Goal: Obtain resource: Download file/media

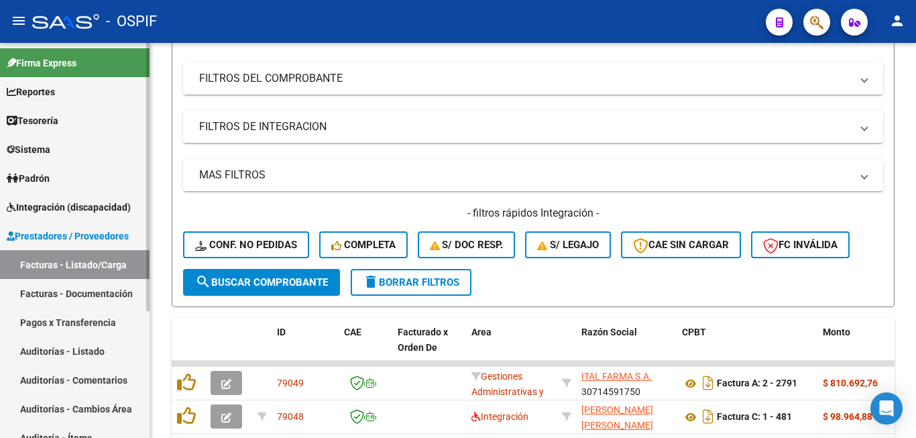
scroll to position [187, 0]
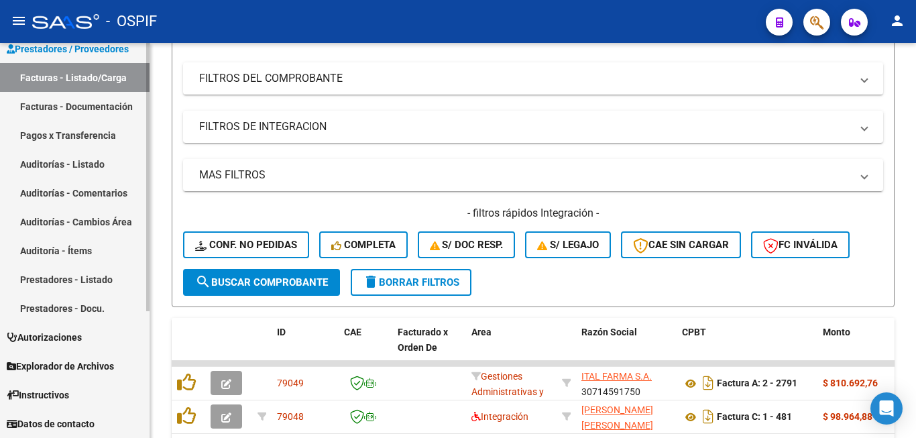
click at [82, 285] on link "Prestadores - Listado" at bounding box center [75, 279] width 150 height 29
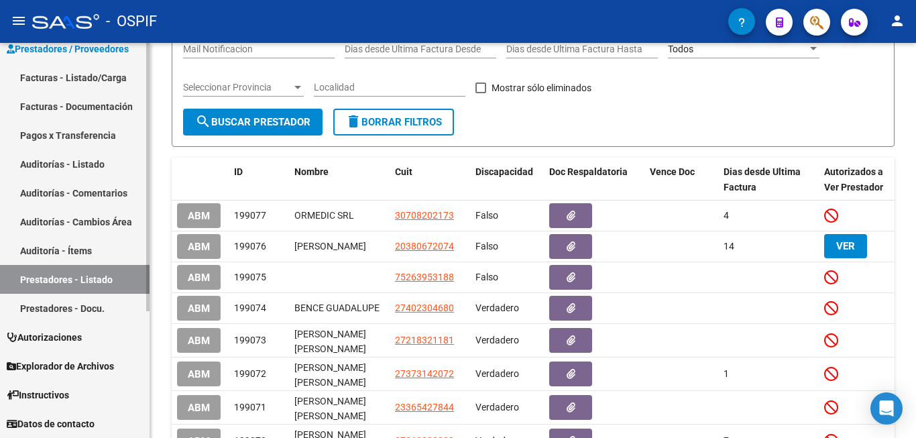
scroll to position [201, 0]
click at [158, 277] on div "PRESTADORES -> Listado de Prestadores / Proveedores add Crear Prestador cloud_d…" at bounding box center [533, 224] width 766 height 764
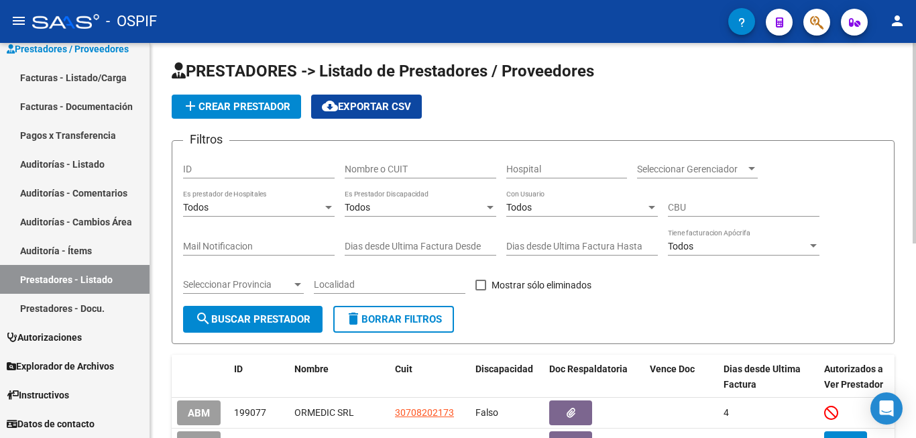
scroll to position [0, 0]
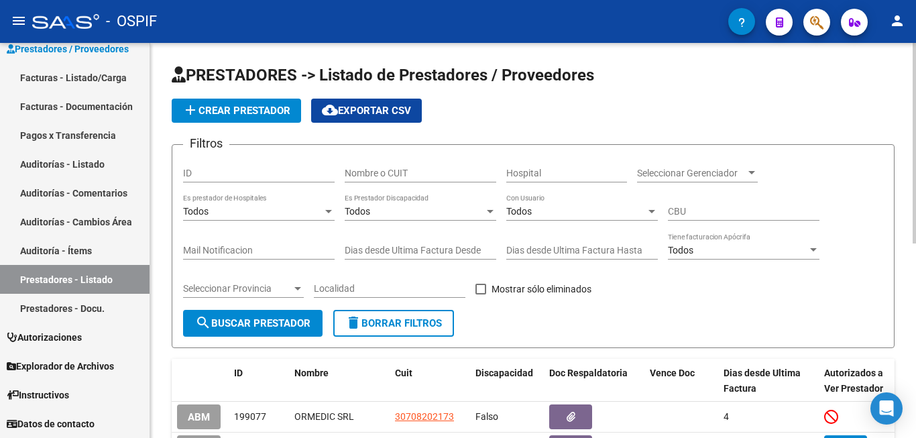
click at [406, 168] on input "Nombre o CUIT" at bounding box center [421, 173] width 152 height 11
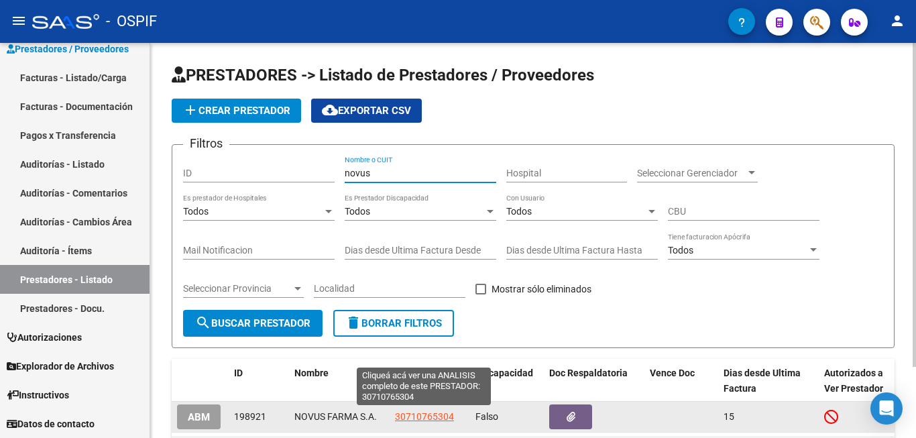
type input "novus"
click at [432, 416] on span "30710765304" at bounding box center [424, 416] width 59 height 11
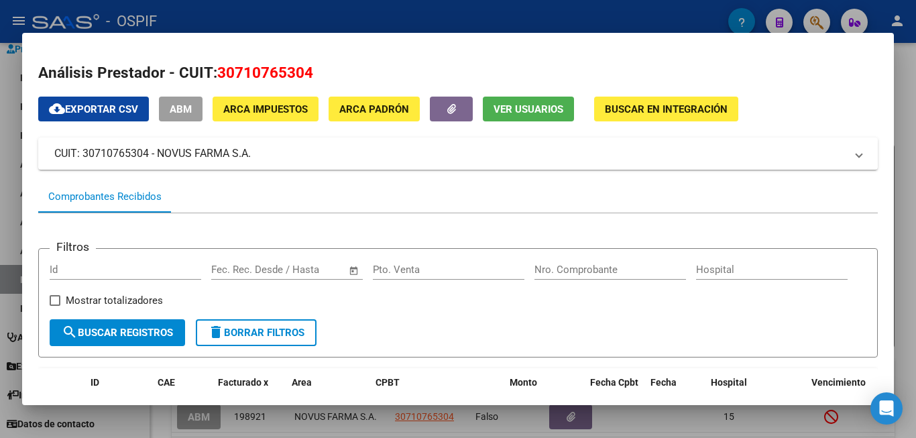
click at [790, 77] on h2 "Análisis Prestador - CUIT: 30710765304" at bounding box center [457, 73] width 839 height 23
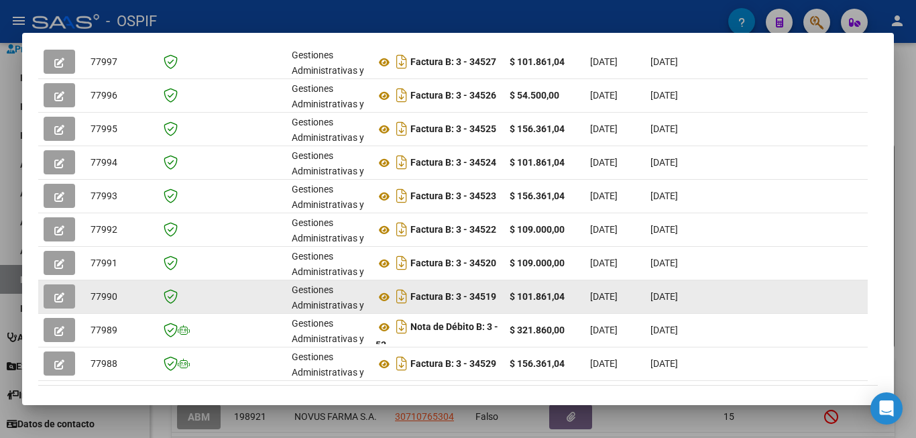
scroll to position [444, 0]
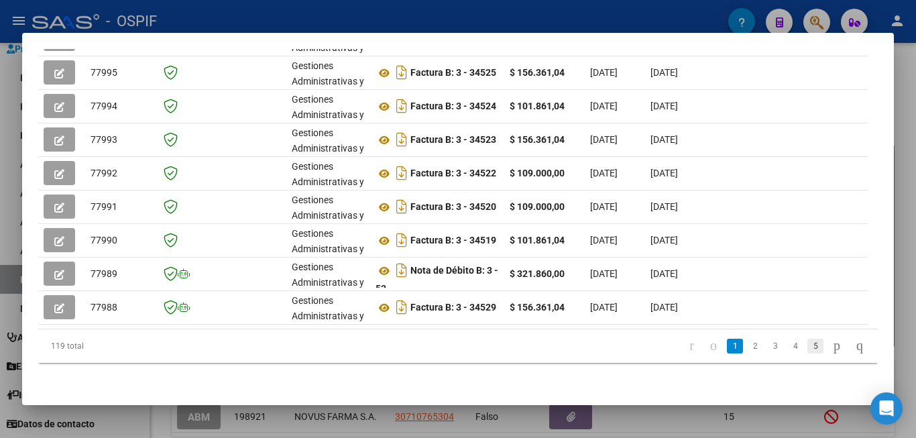
click at [807, 345] on link "5" at bounding box center [815, 346] width 16 height 15
click at [787, 347] on link "6" at bounding box center [795, 346] width 16 height 15
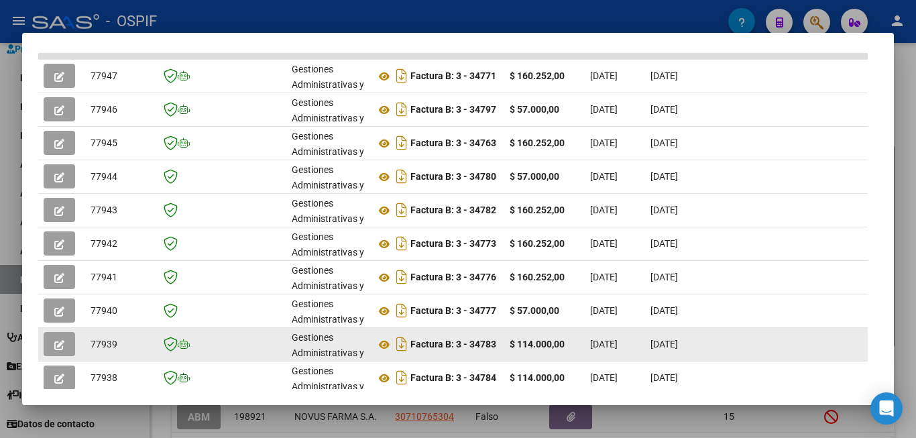
scroll to position [444, 0]
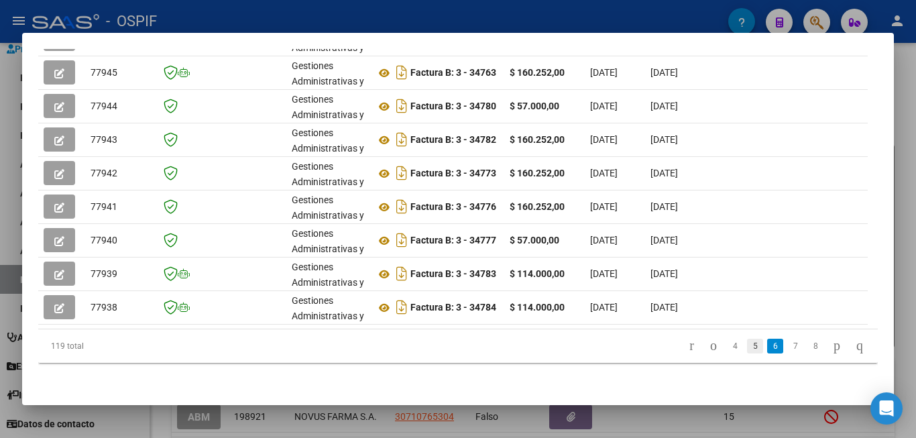
click at [747, 350] on link "5" at bounding box center [755, 346] width 16 height 15
click at [807, 343] on link "7" at bounding box center [815, 346] width 16 height 15
click at [747, 348] on link "6" at bounding box center [755, 346] width 16 height 15
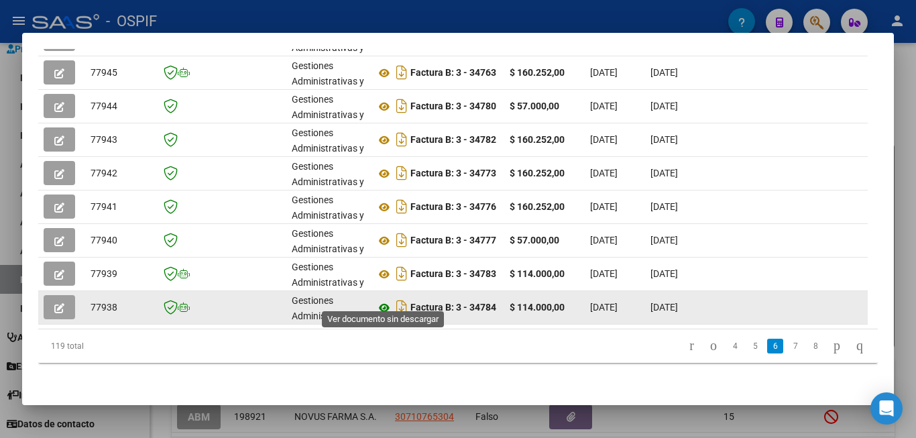
click at [387, 300] on icon at bounding box center [383, 308] width 17 height 16
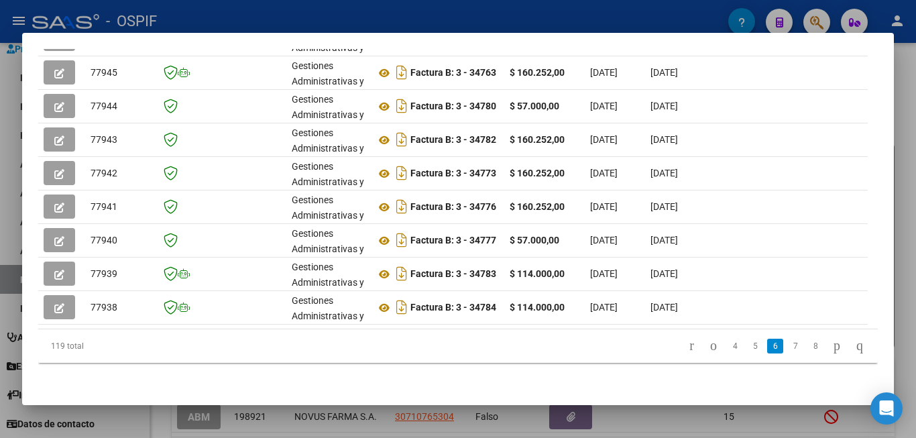
click at [915, 301] on div at bounding box center [458, 219] width 916 height 438
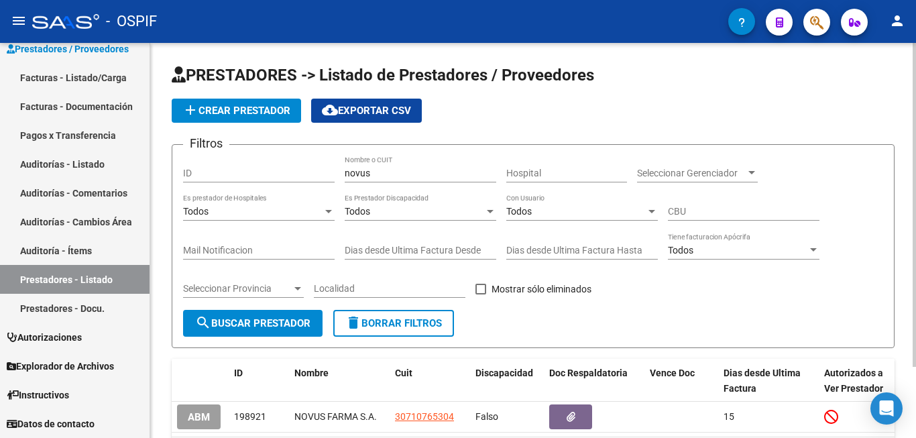
click at [595, 61] on div "PRESTADORES -> Listado de Prestadores / Proveedores add Crear Prestador cloud_d…" at bounding box center [533, 278] width 766 height 471
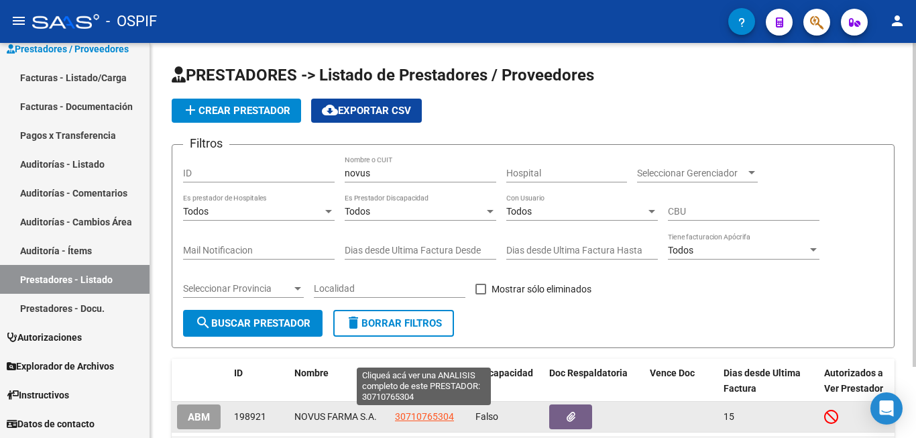
click at [428, 416] on span "30710765304" at bounding box center [424, 416] width 59 height 11
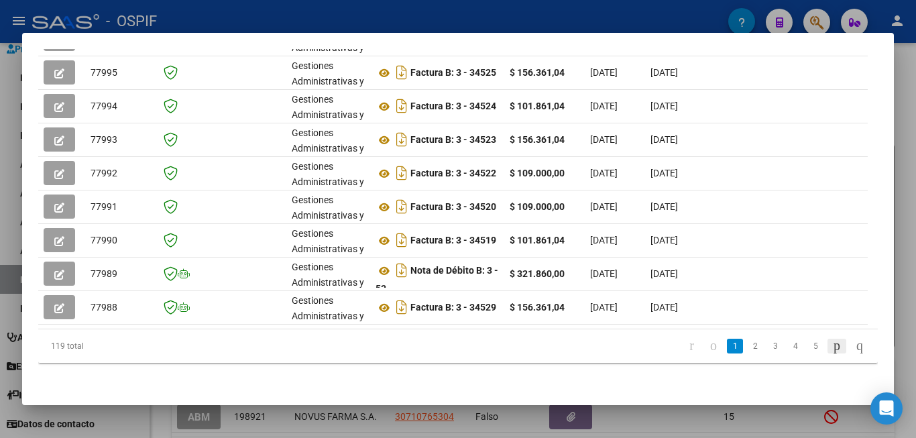
click at [831, 342] on icon "go to next page" at bounding box center [836, 345] width 11 height 16
click at [807, 345] on link "5" at bounding box center [815, 346] width 16 height 15
click at [787, 346] on link "6" at bounding box center [795, 346] width 16 height 15
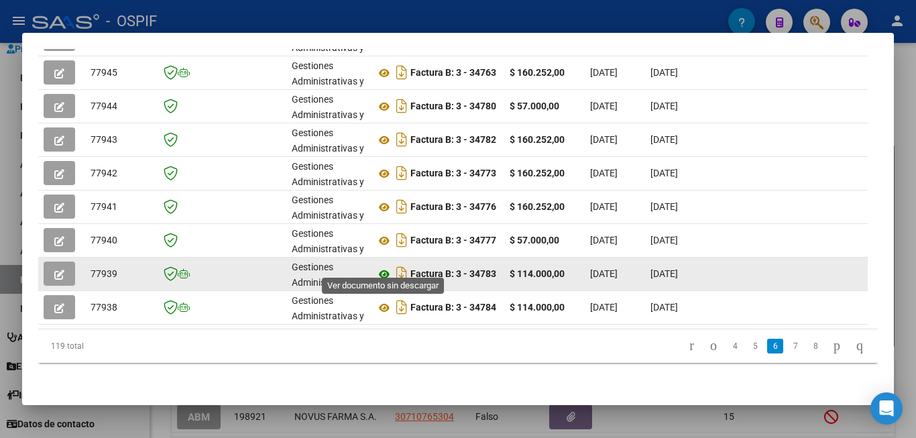
click at [386, 266] on icon at bounding box center [383, 274] width 17 height 16
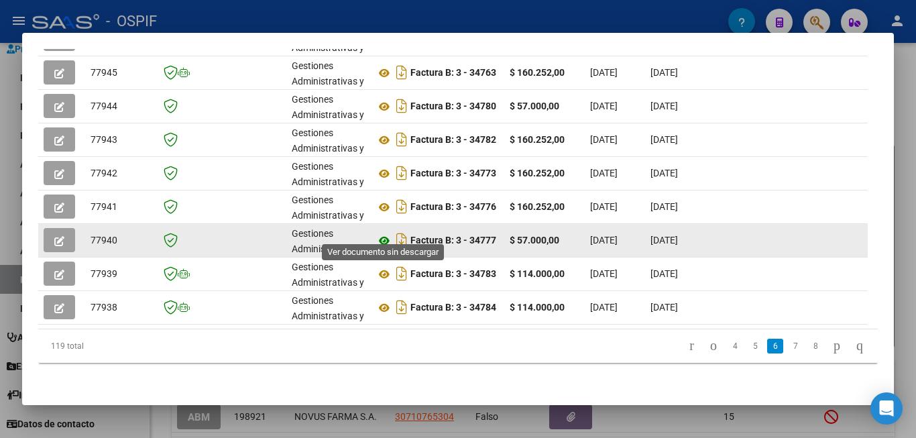
click at [382, 233] on icon at bounding box center [383, 241] width 17 height 16
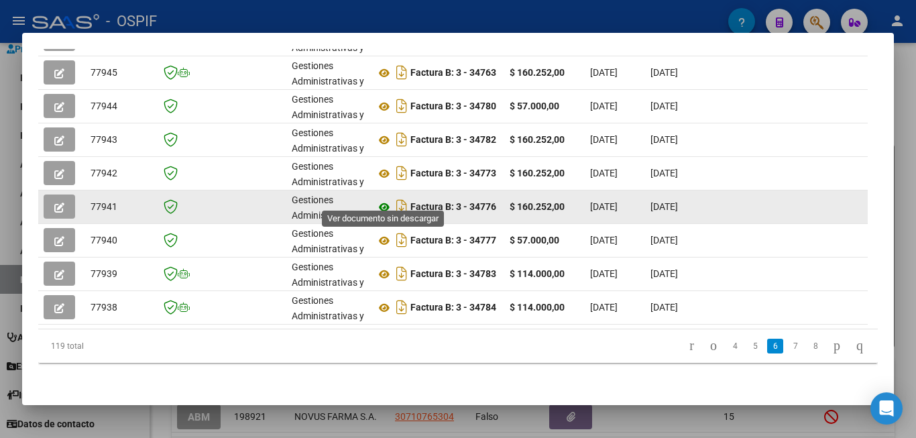
click at [384, 199] on icon at bounding box center [383, 207] width 17 height 16
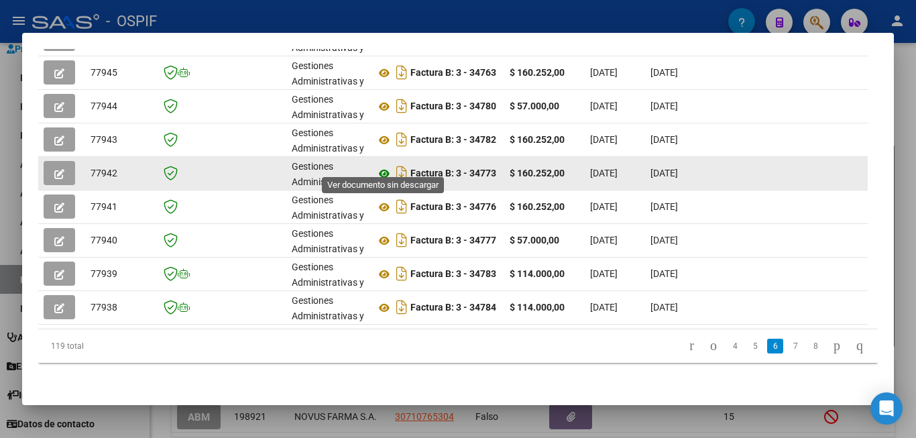
click at [383, 166] on icon at bounding box center [383, 174] width 17 height 16
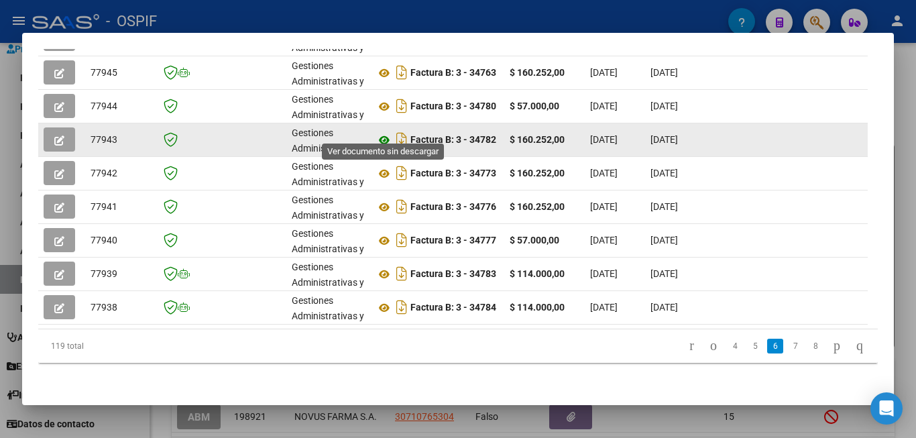
click at [381, 132] on icon at bounding box center [383, 140] width 17 height 16
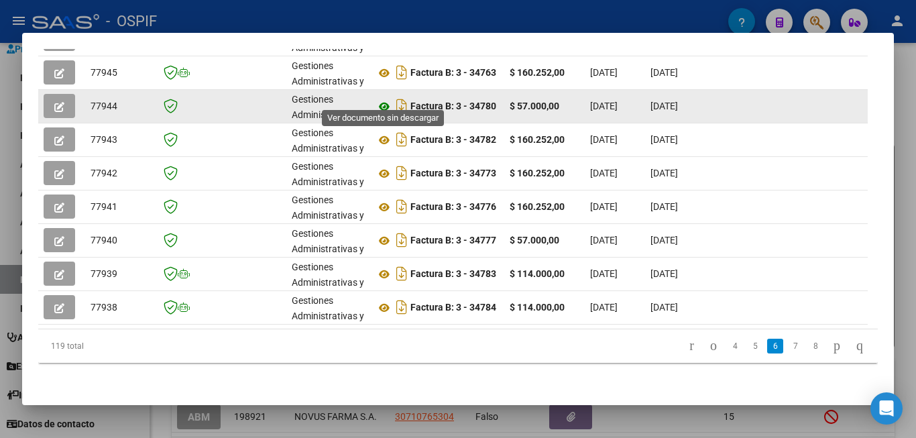
click at [388, 99] on icon at bounding box center [383, 107] width 17 height 16
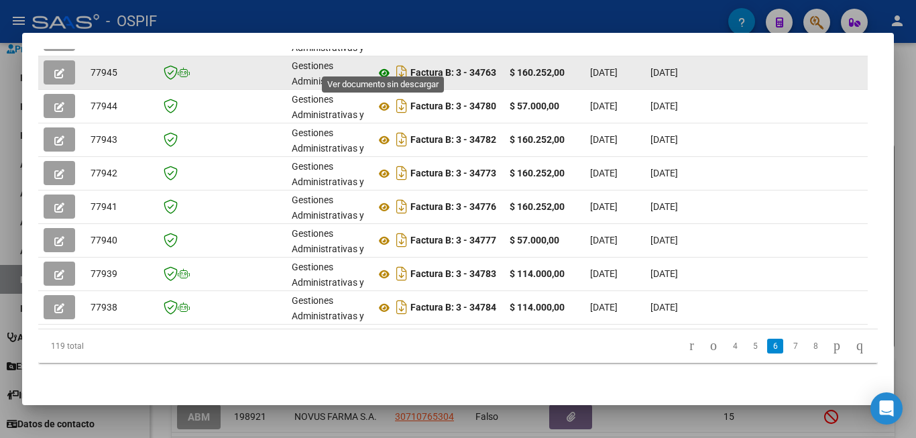
click at [385, 65] on icon at bounding box center [383, 73] width 17 height 16
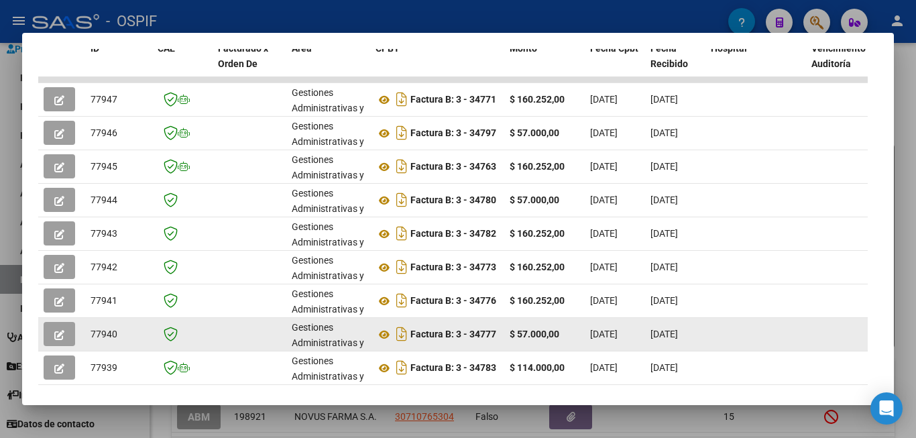
scroll to position [310, 0]
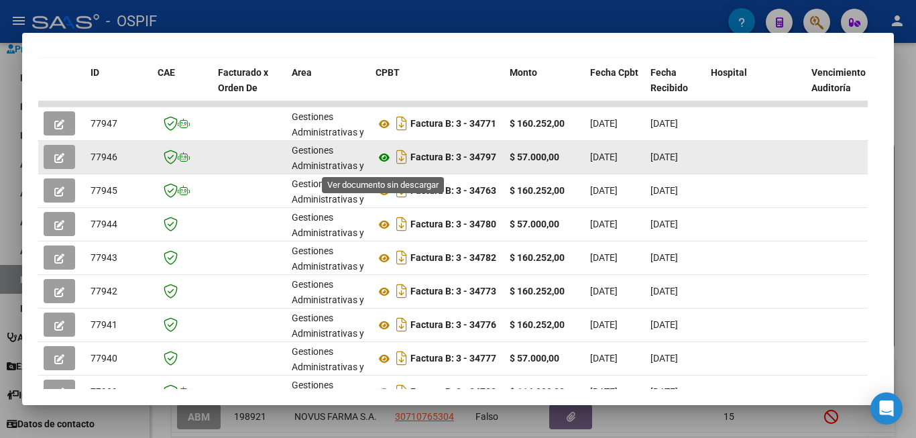
click at [386, 164] on icon at bounding box center [383, 158] width 17 height 16
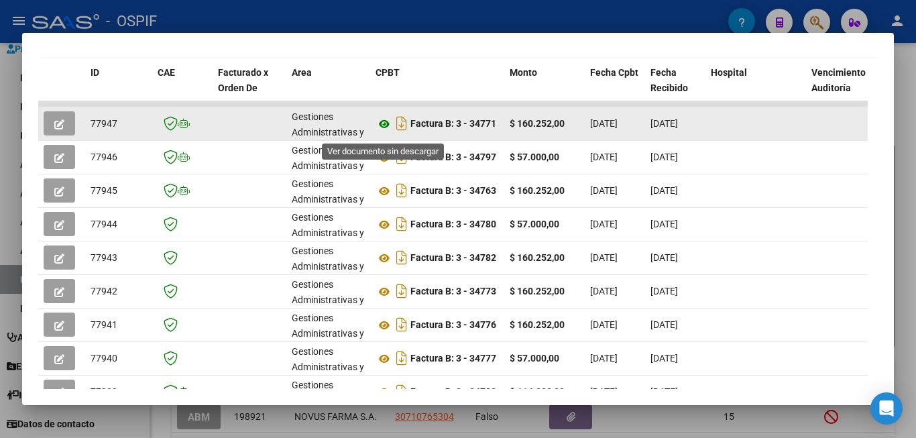
click at [387, 129] on icon at bounding box center [383, 124] width 17 height 16
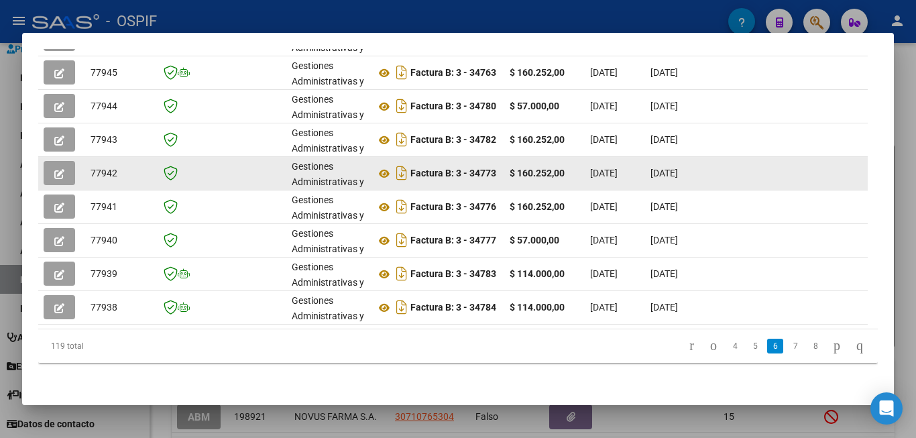
scroll to position [444, 0]
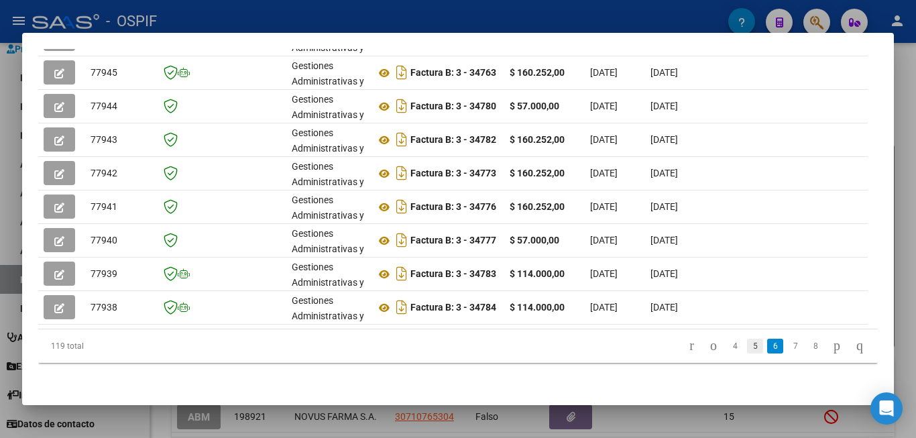
click at [747, 345] on link "5" at bounding box center [755, 346] width 16 height 15
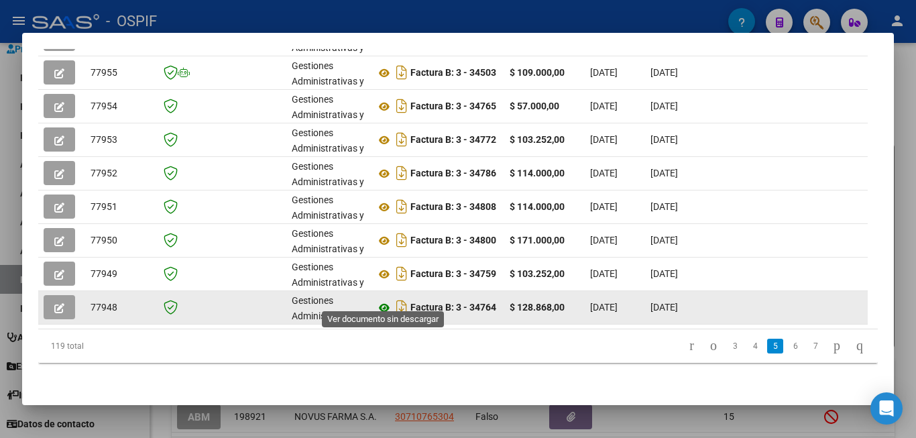
click at [382, 300] on icon at bounding box center [383, 308] width 17 height 16
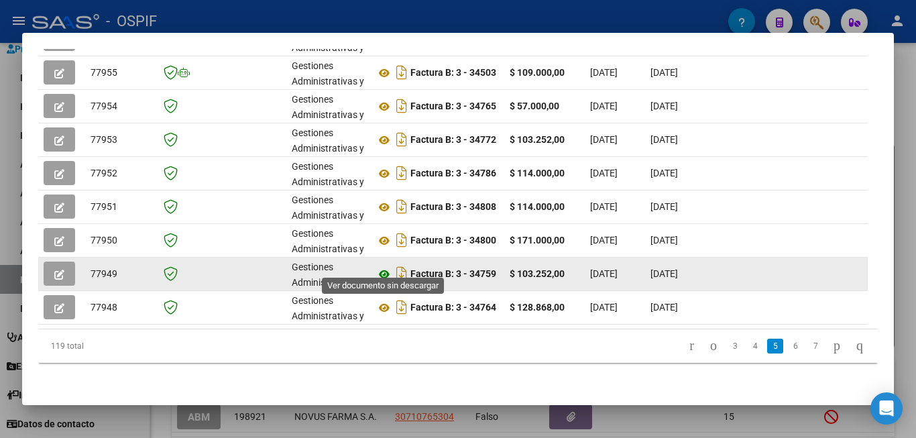
click at [381, 266] on icon at bounding box center [383, 274] width 17 height 16
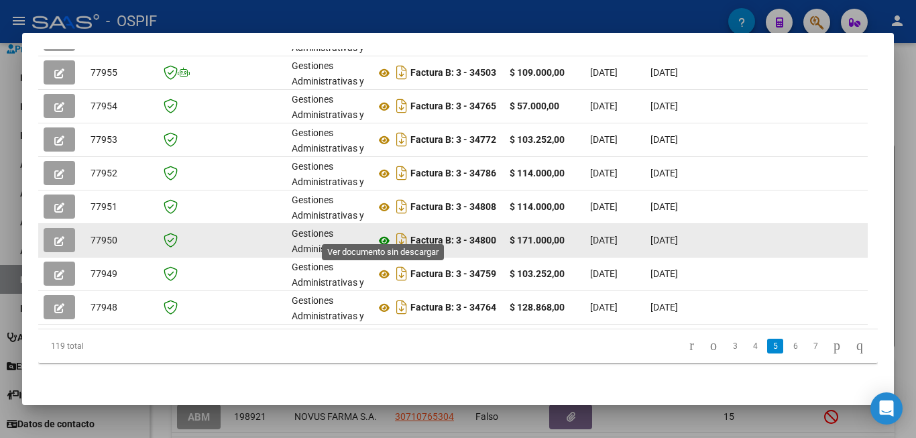
click at [388, 233] on icon at bounding box center [383, 241] width 17 height 16
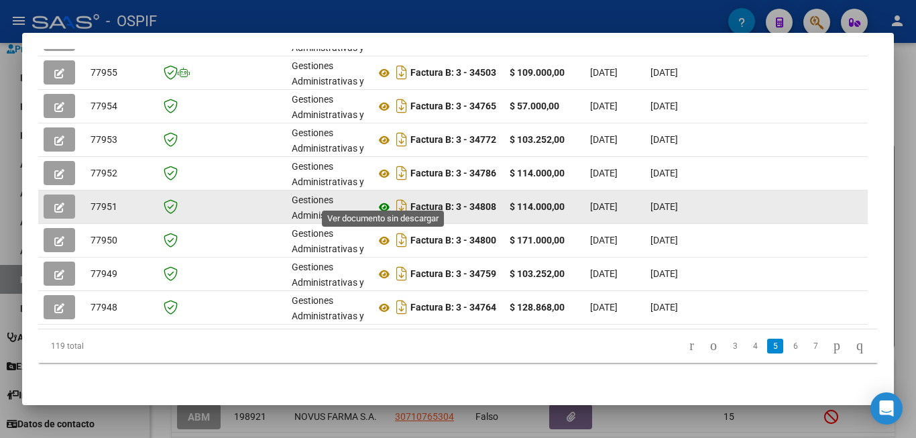
click at [382, 199] on icon at bounding box center [383, 207] width 17 height 16
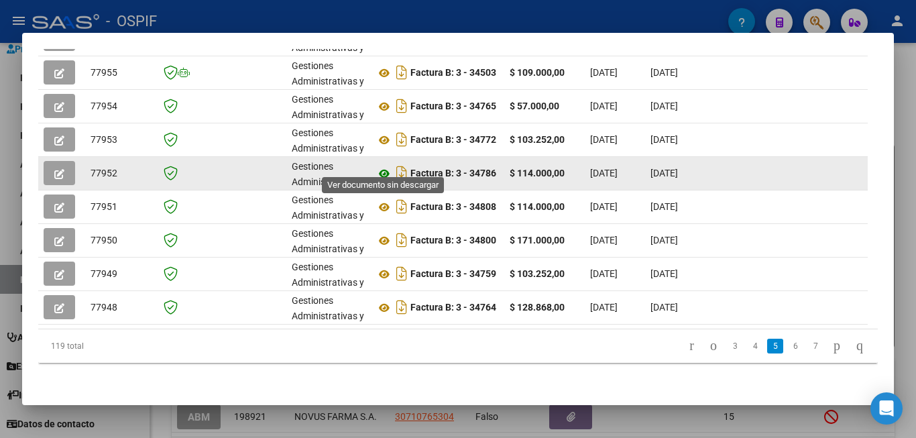
click at [387, 166] on icon at bounding box center [383, 174] width 17 height 16
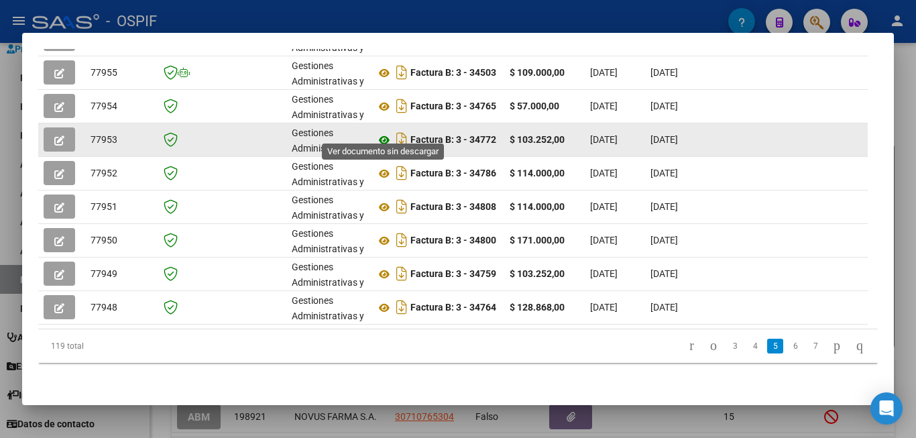
click at [387, 132] on icon at bounding box center [383, 140] width 17 height 16
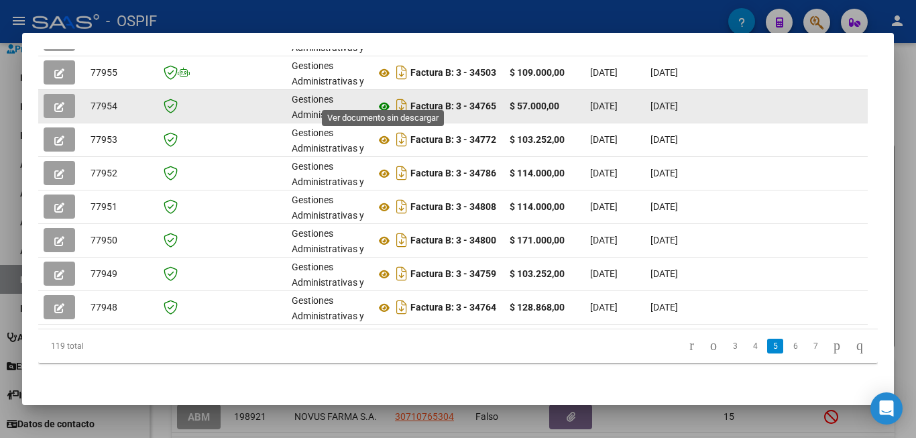
click at [382, 99] on icon at bounding box center [383, 107] width 17 height 16
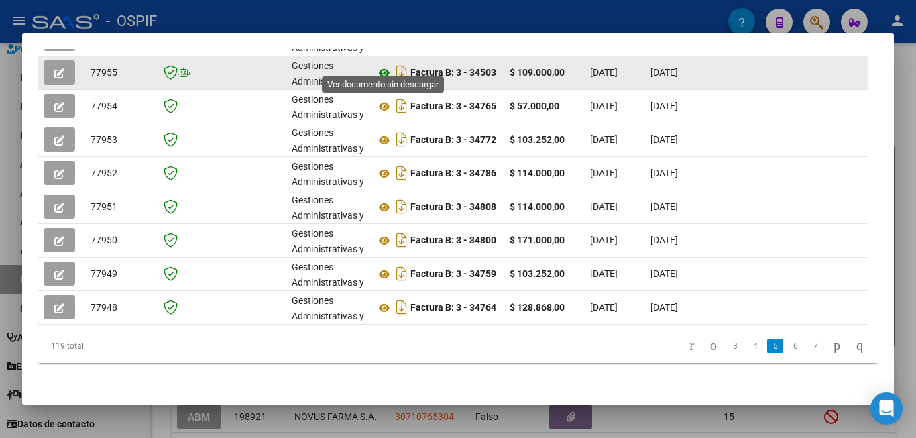
click at [385, 65] on icon at bounding box center [383, 73] width 17 height 16
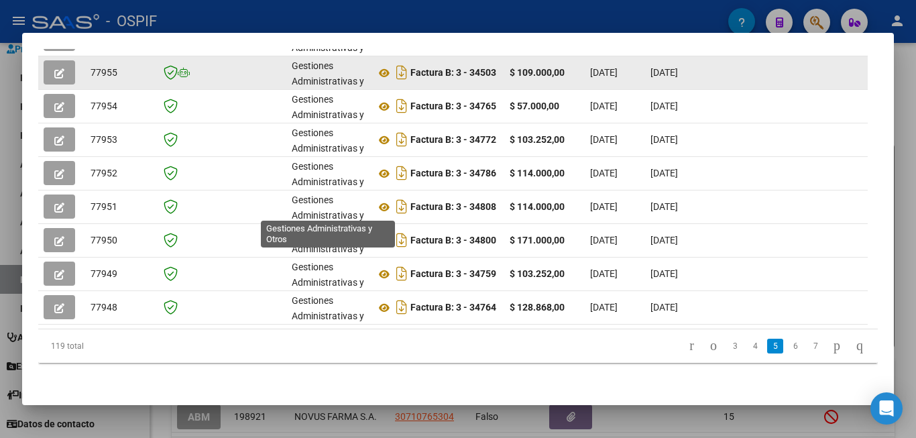
scroll to position [310, 0]
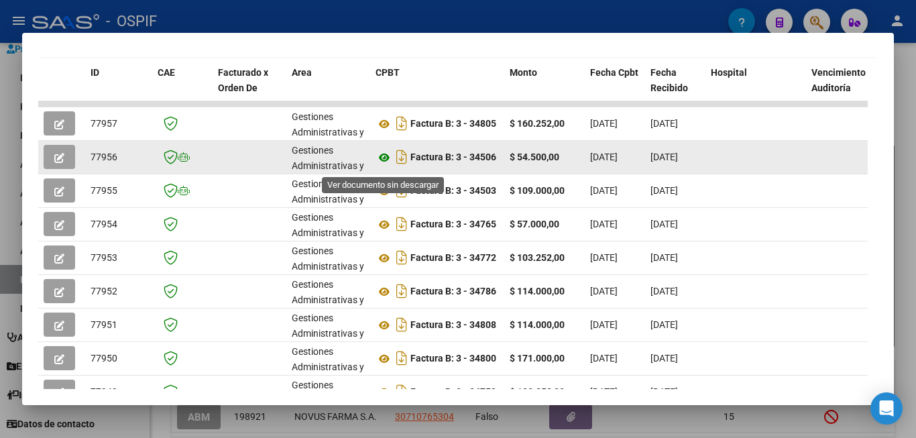
click at [385, 164] on icon at bounding box center [383, 158] width 17 height 16
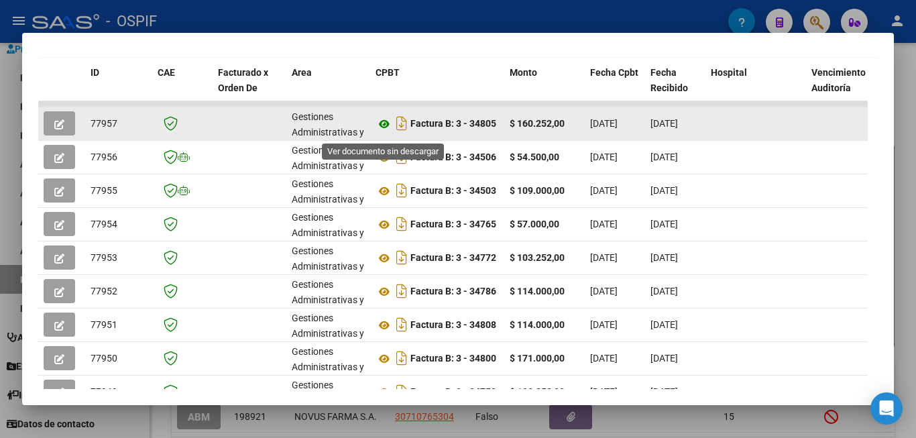
click at [383, 131] on icon at bounding box center [383, 124] width 17 height 16
